Goal: Check status: Check status

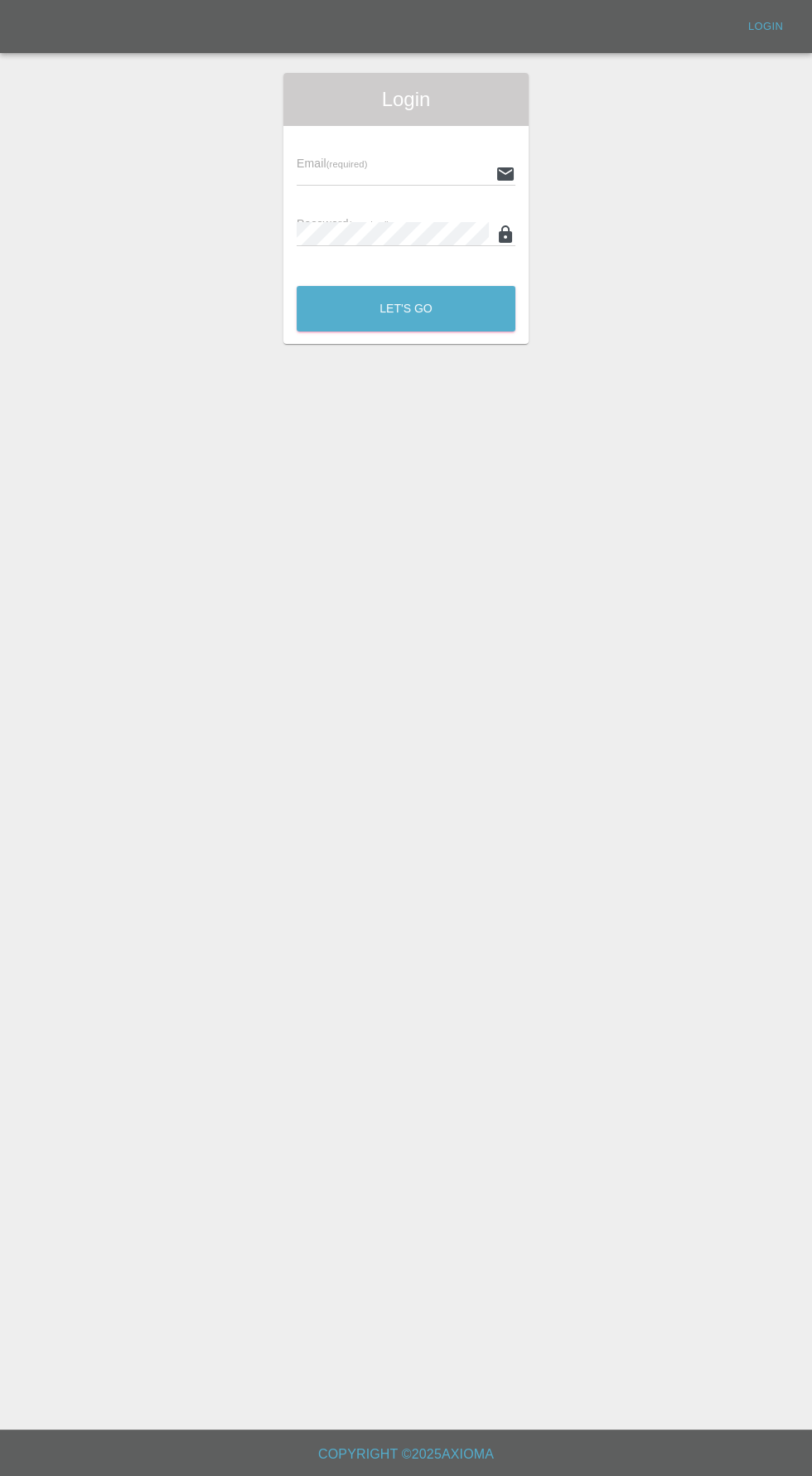
click at [389, 173] on input "text" at bounding box center [393, 173] width 193 height 24
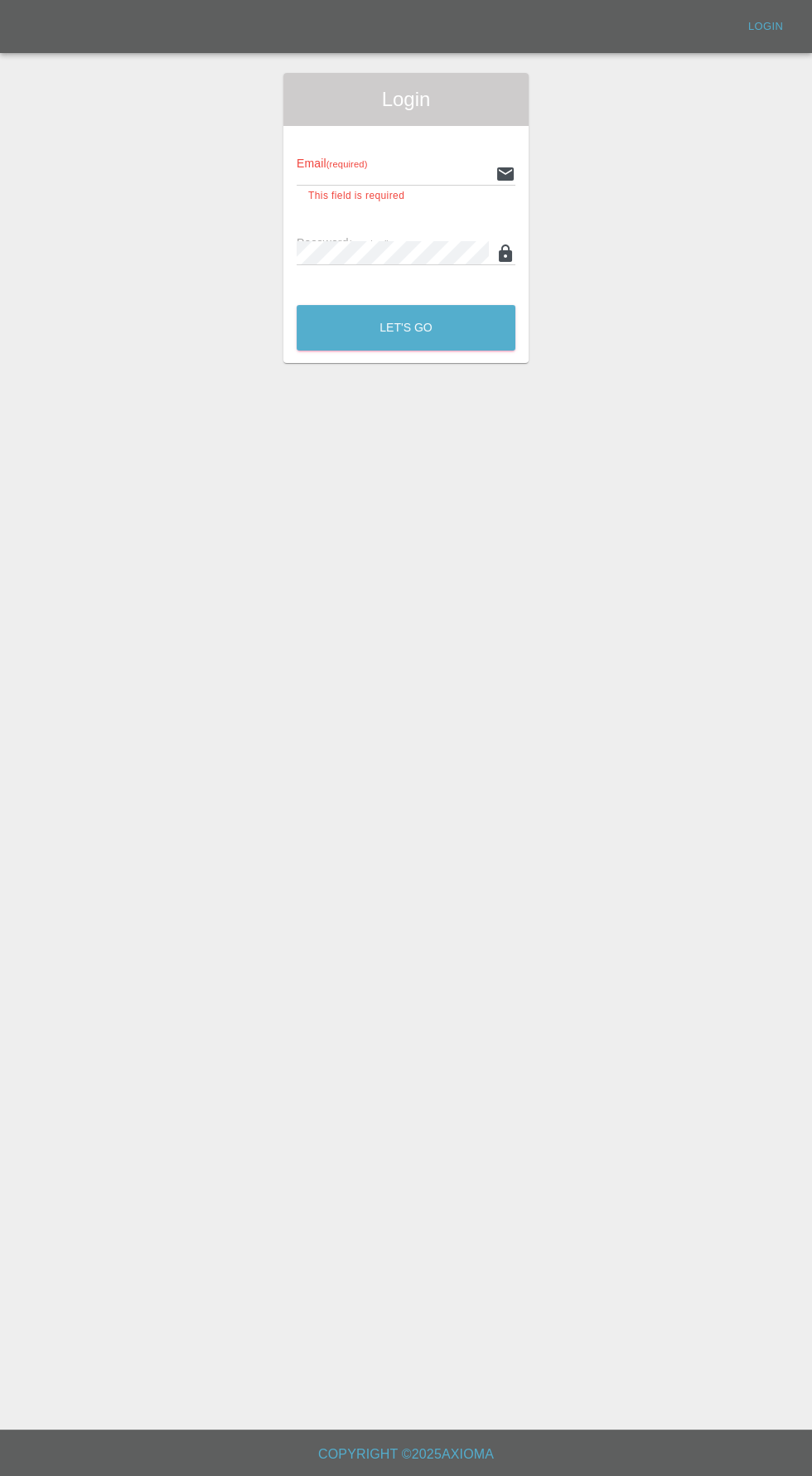
type input "[EMAIL_ADDRESS][DOMAIN_NAME]"
click at [297, 305] on button "Let's Go" at bounding box center [406, 328] width 218 height 46
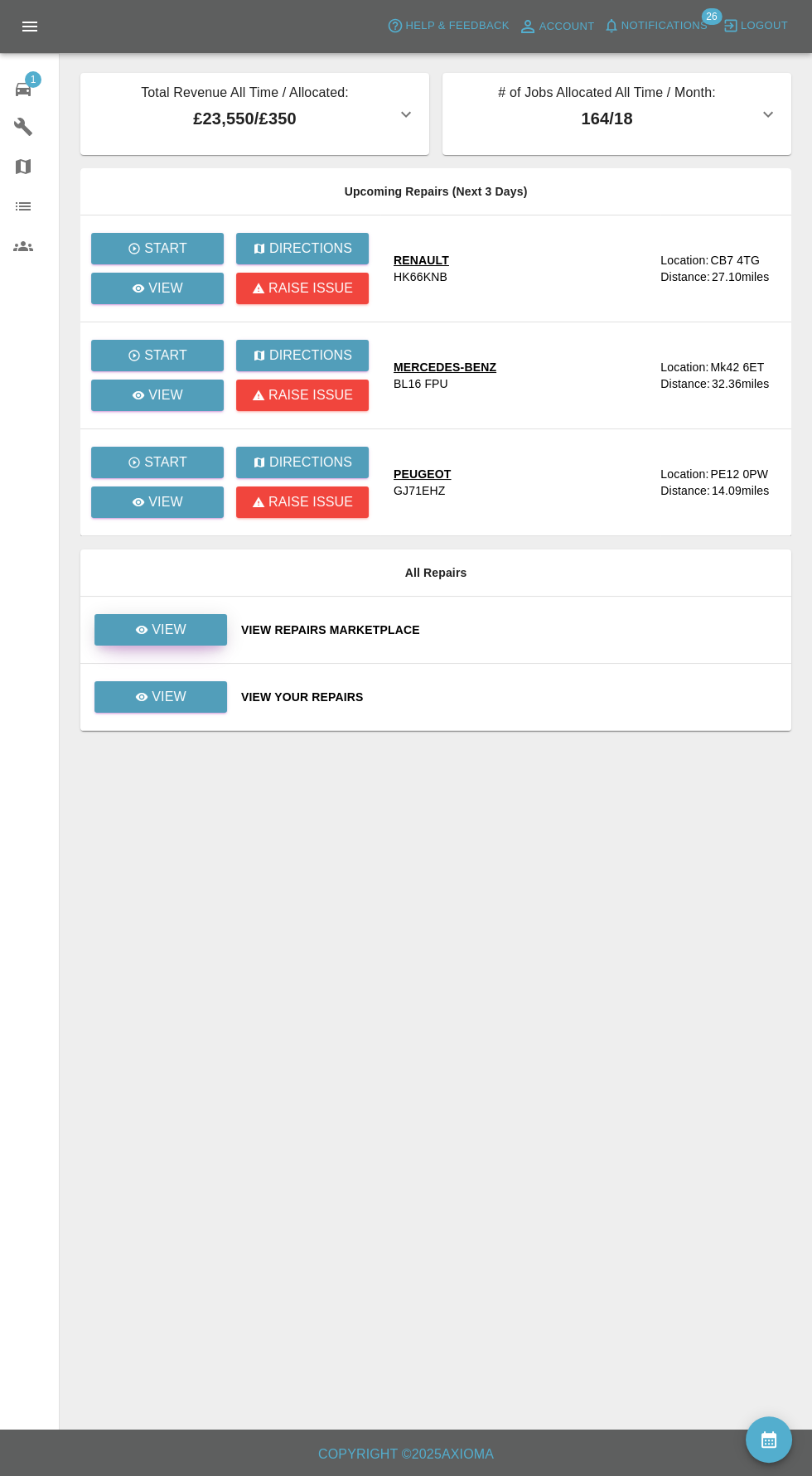
click at [207, 640] on link "View" at bounding box center [160, 630] width 133 height 32
click at [197, 692] on link "View" at bounding box center [160, 697] width 133 height 32
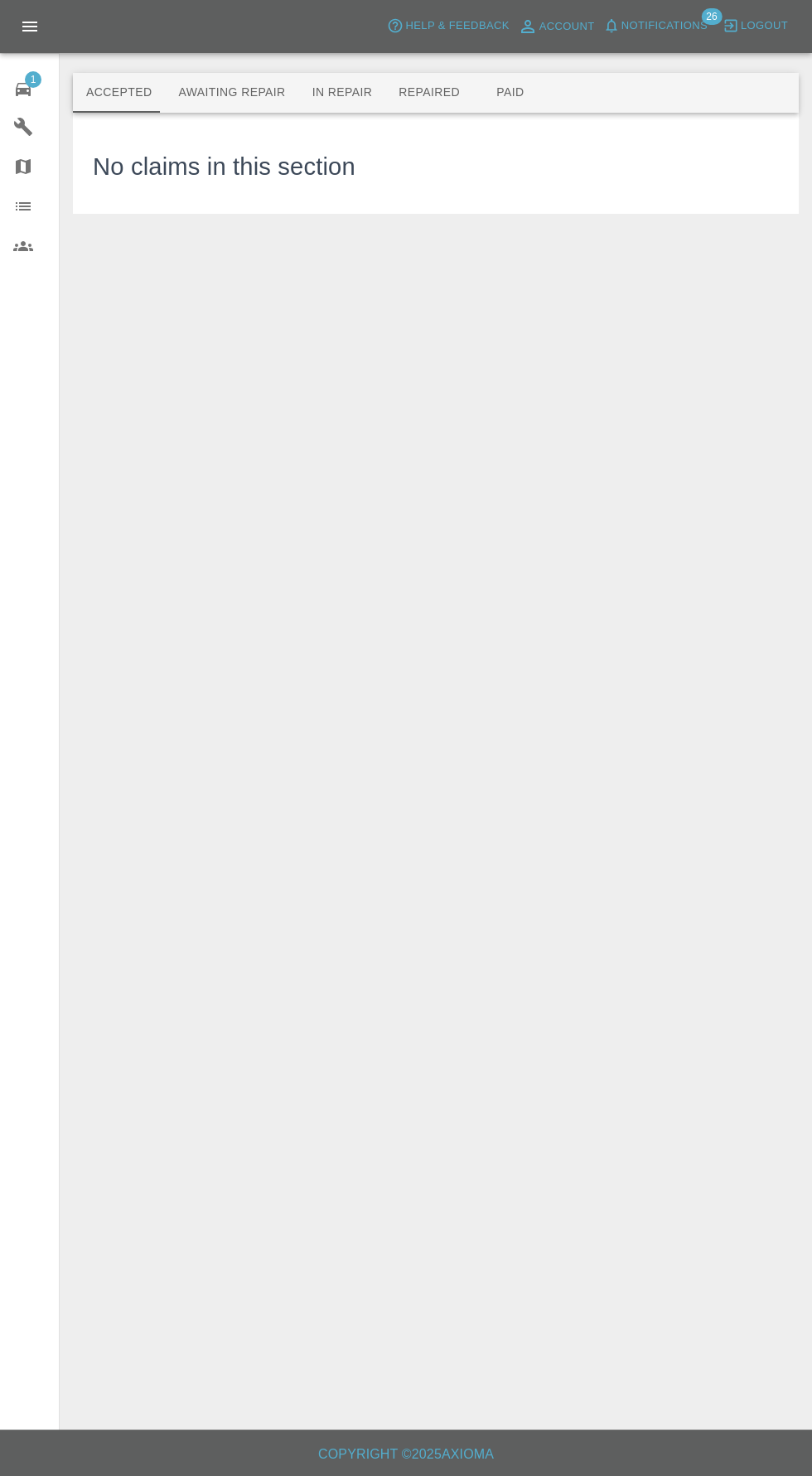
click at [252, 91] on button "Awaiting Repair" at bounding box center [232, 93] width 133 height 40
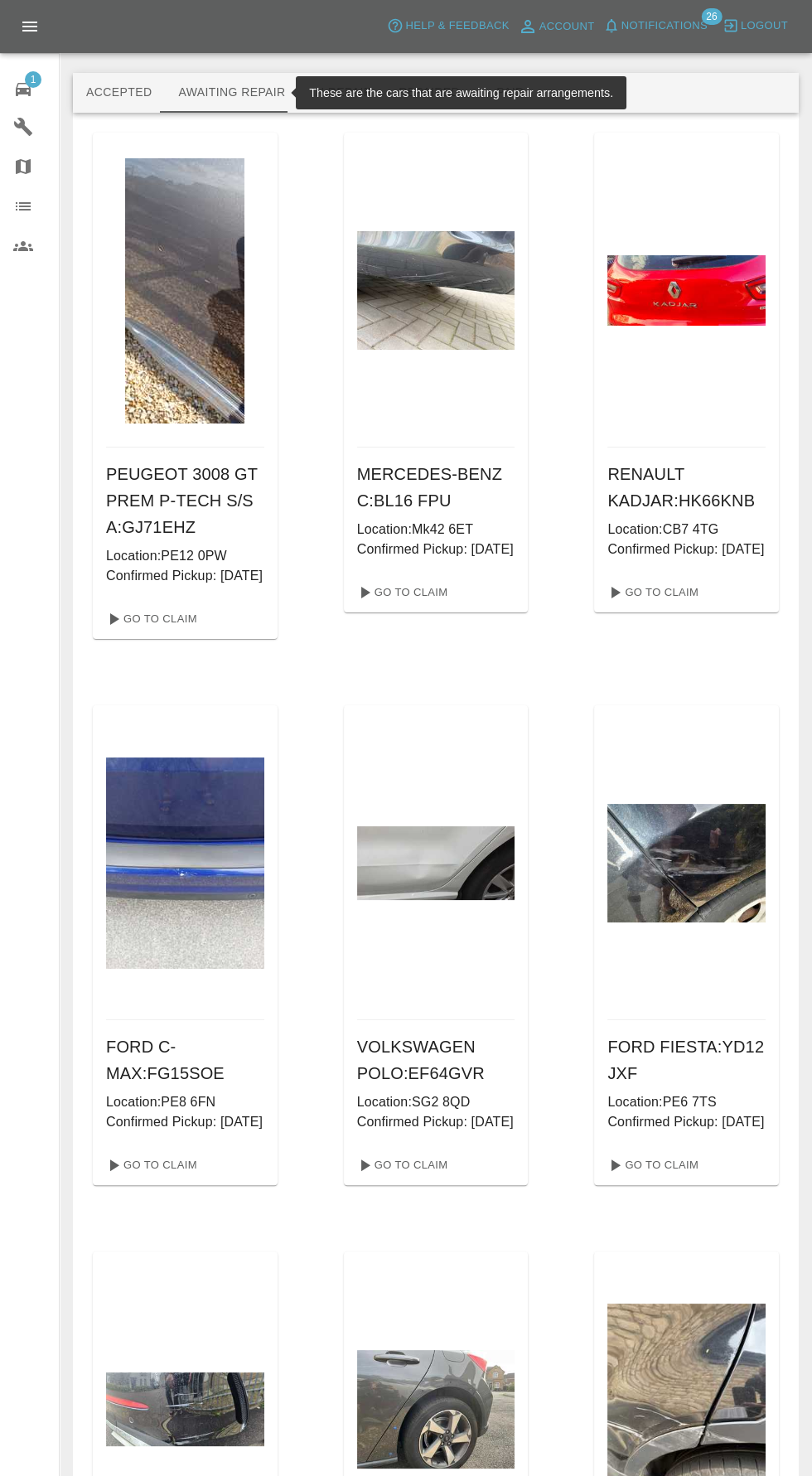
click at [362, 84] on button "In Repair" at bounding box center [343, 93] width 87 height 40
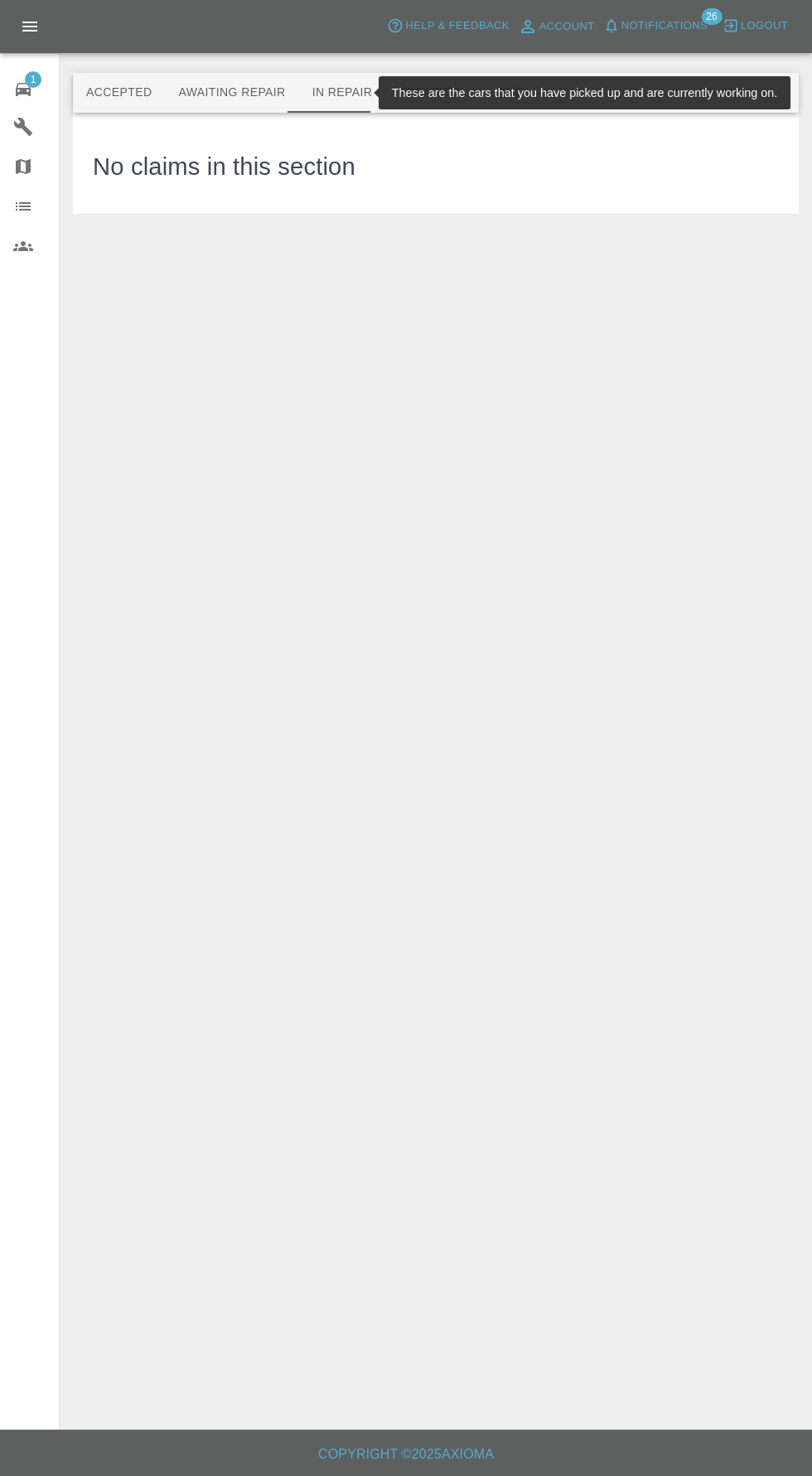
click at [238, 91] on button "Awaiting Repair" at bounding box center [232, 93] width 133 height 40
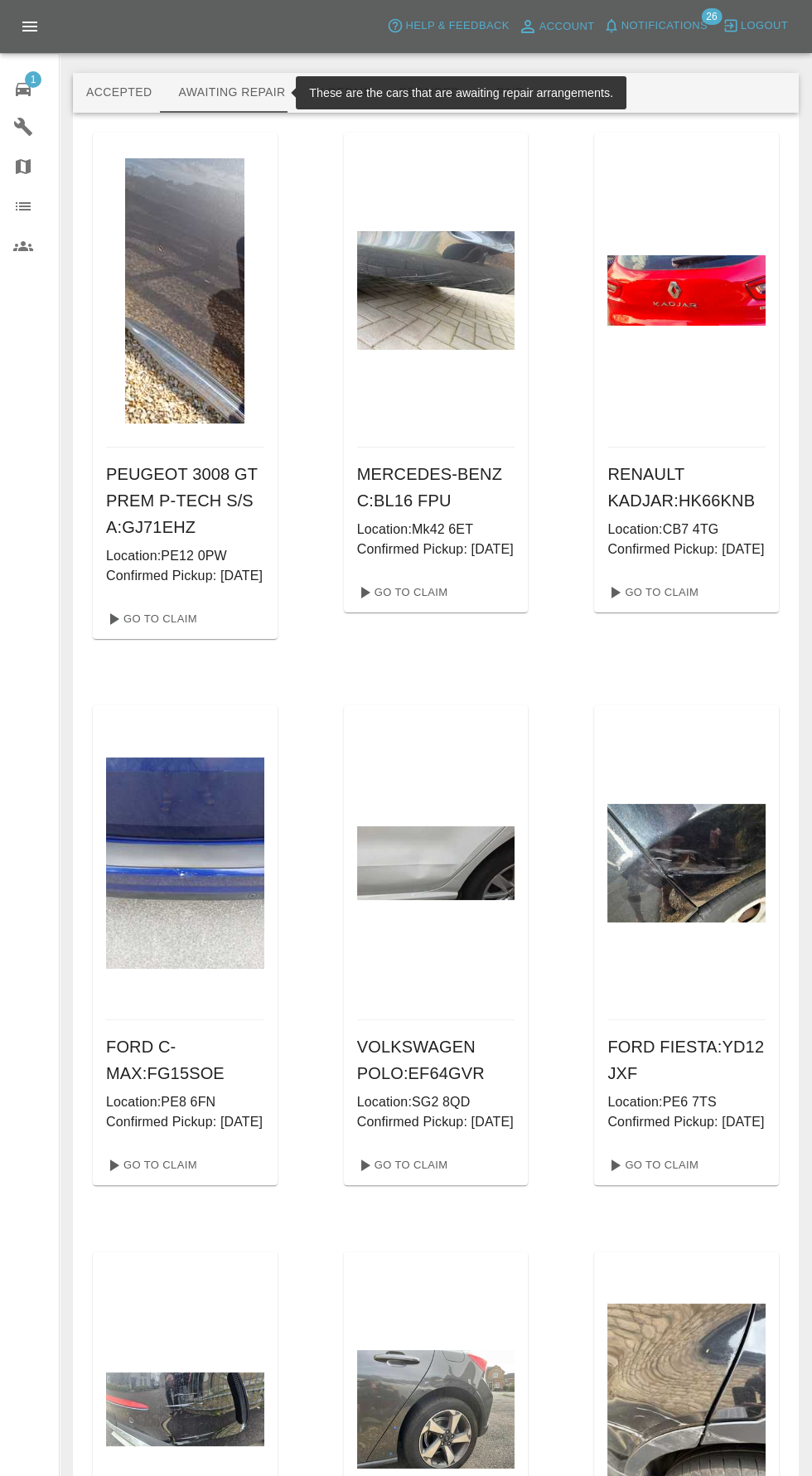
click at [522, 84] on button "Paid" at bounding box center [509, 93] width 74 height 40
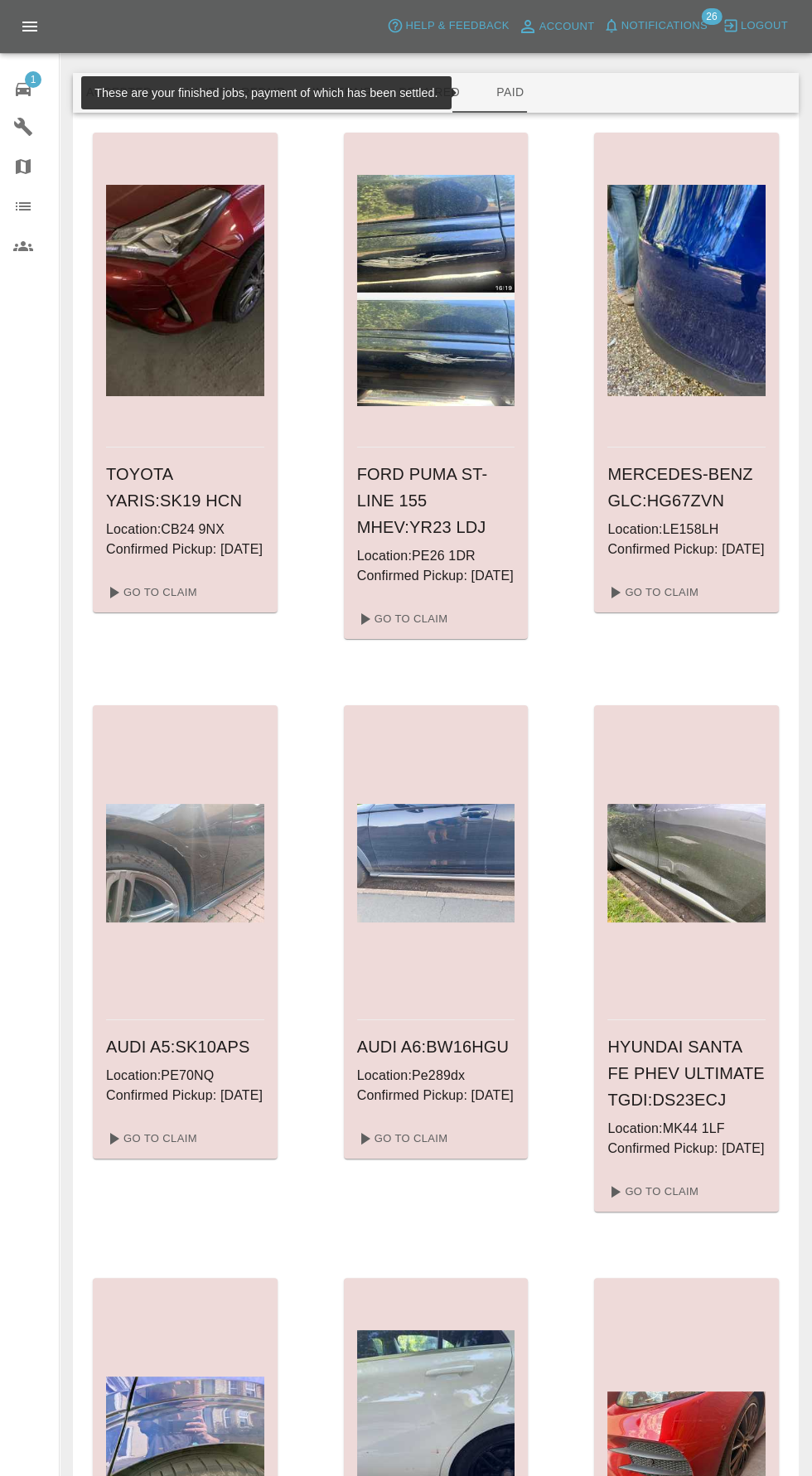
click at [512, 81] on button "Paid" at bounding box center [509, 93] width 74 height 40
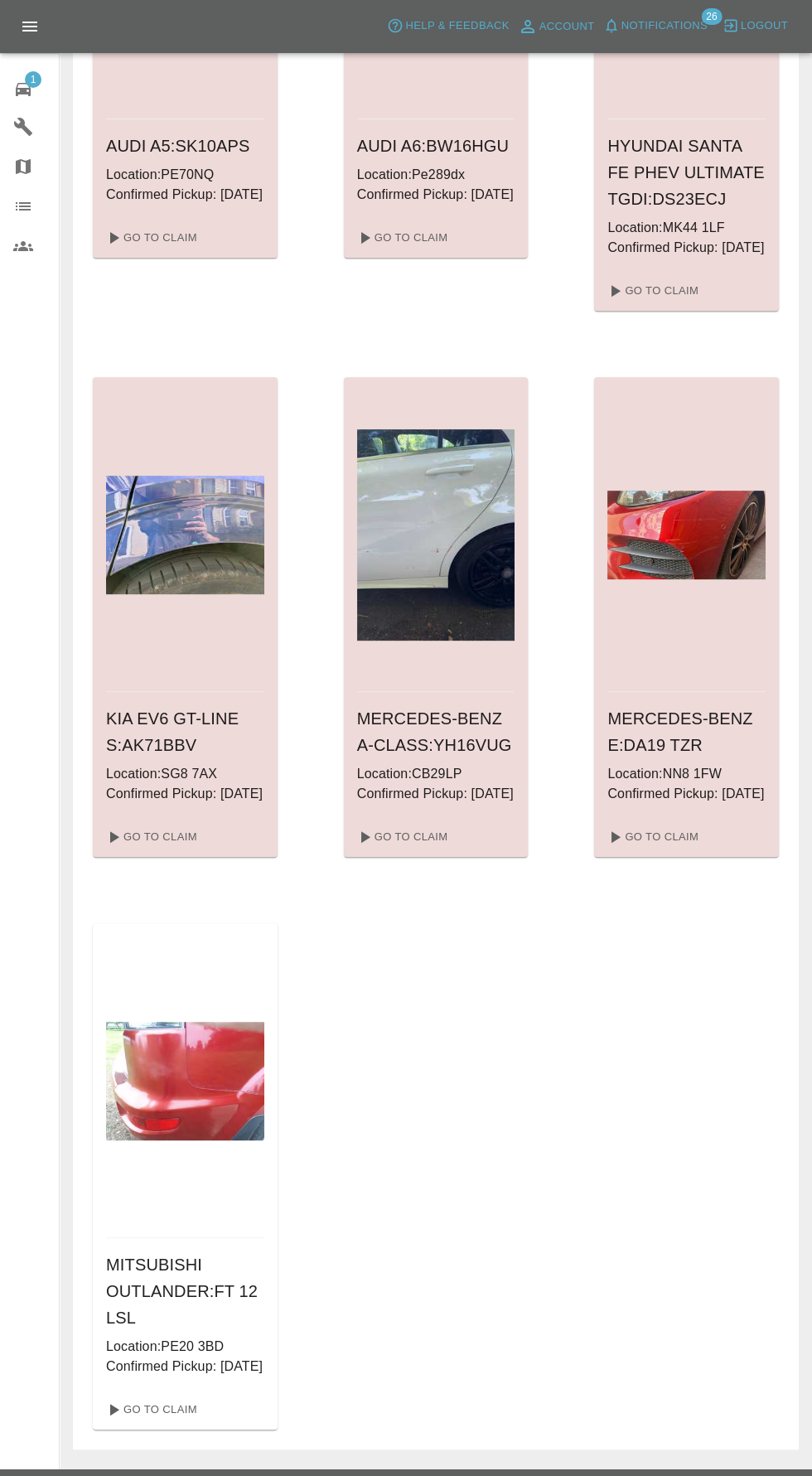
scroll to position [975, 0]
